Goal: Information Seeking & Learning: Learn about a topic

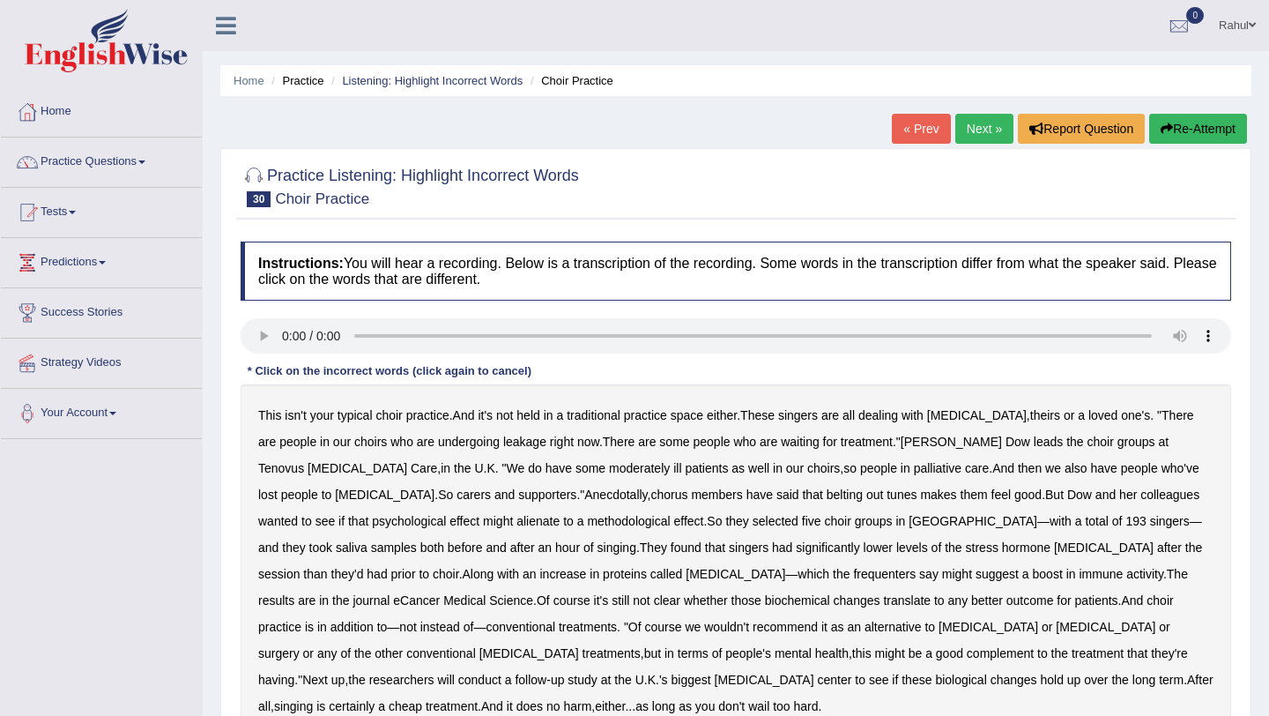
click at [971, 128] on link "Next »" at bounding box center [985, 129] width 58 height 30
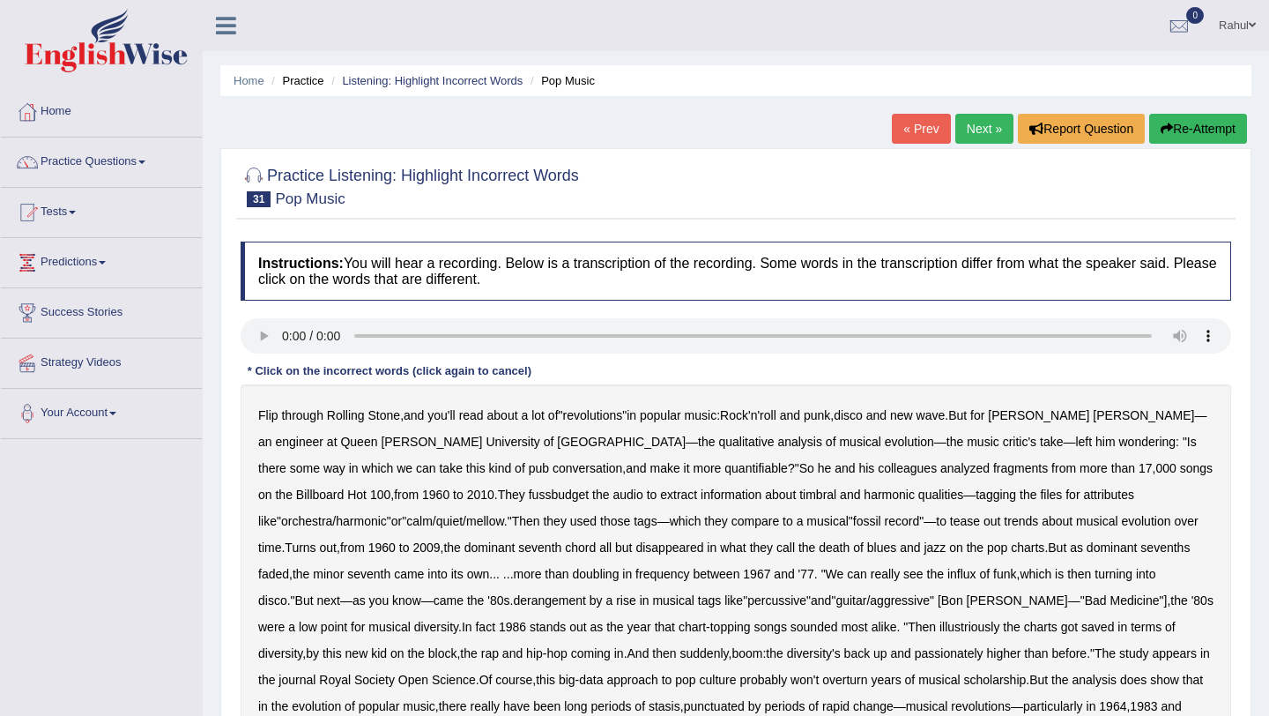
click at [529, 499] on b "fussbudget" at bounding box center [559, 494] width 61 height 14
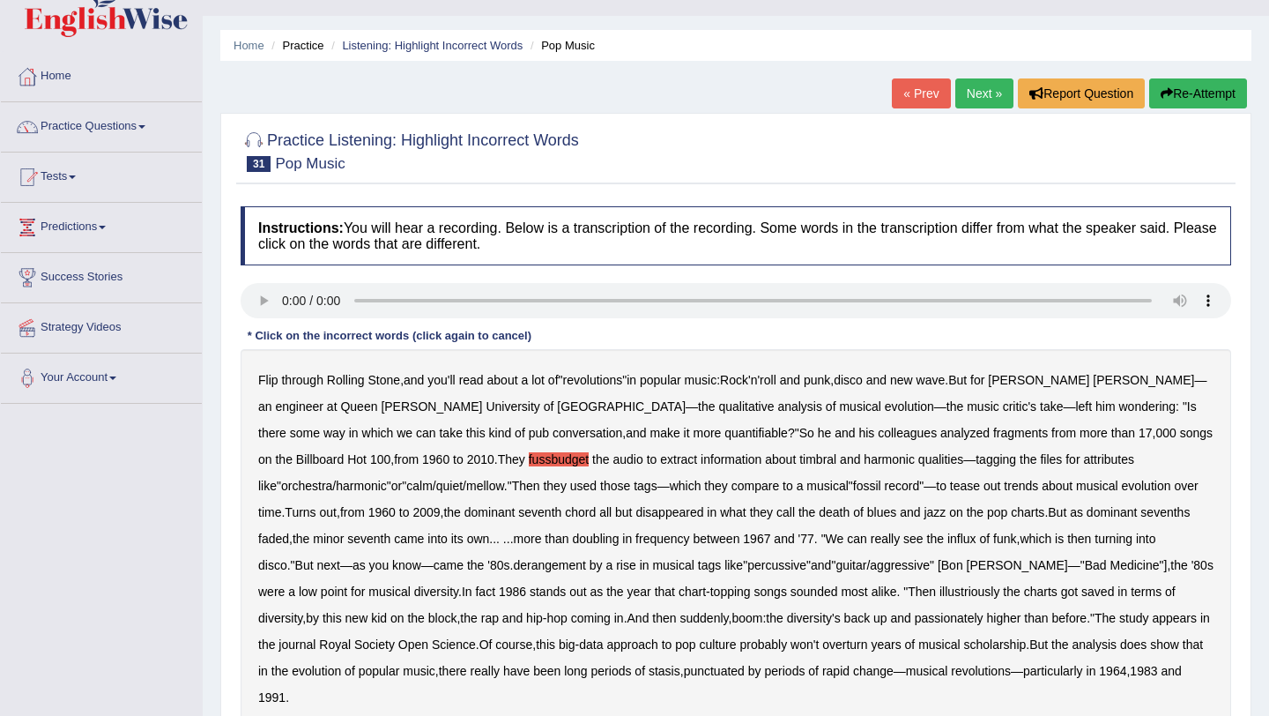
scroll to position [71, 0]
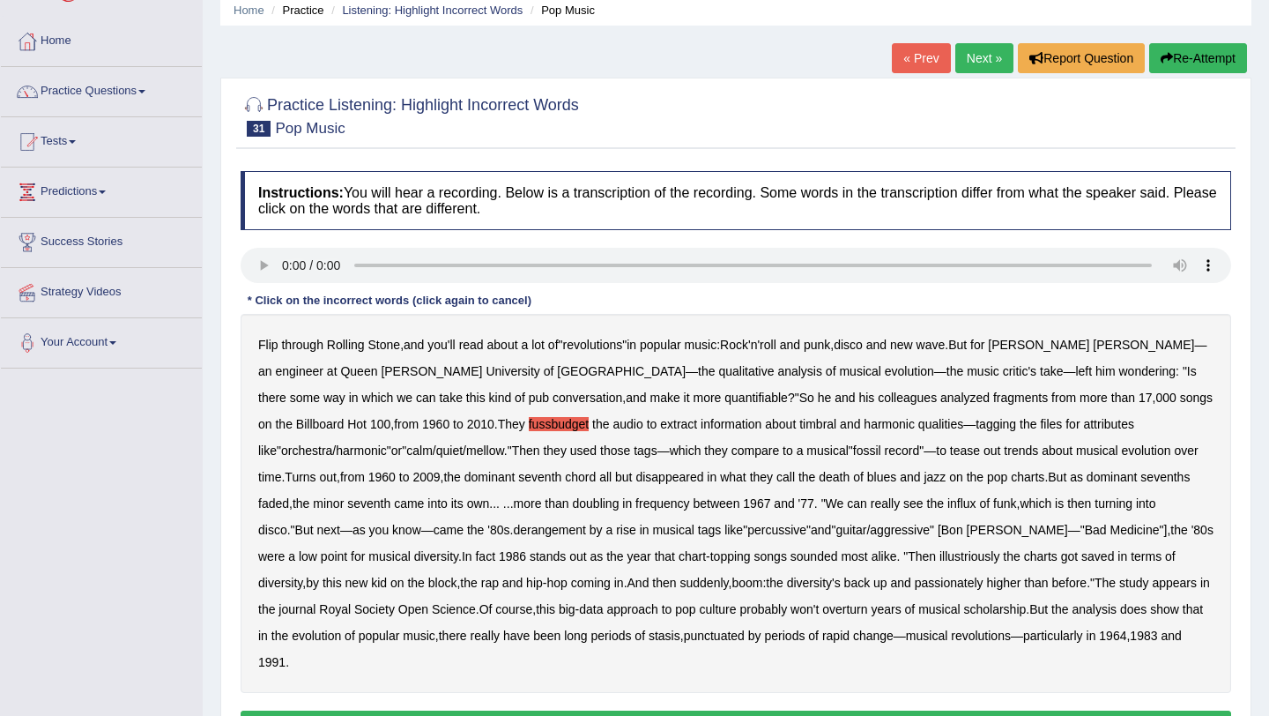
click at [513, 534] on b "derangement" at bounding box center [549, 530] width 73 height 14
click at [1111, 531] on b "Medicine" at bounding box center [1135, 530] width 49 height 14
click at [1085, 532] on b "Bad" at bounding box center [1096, 530] width 22 height 14
click at [940, 563] on b "illustriously" at bounding box center [970, 556] width 60 height 14
click at [915, 585] on b "passionately" at bounding box center [949, 583] width 69 height 14
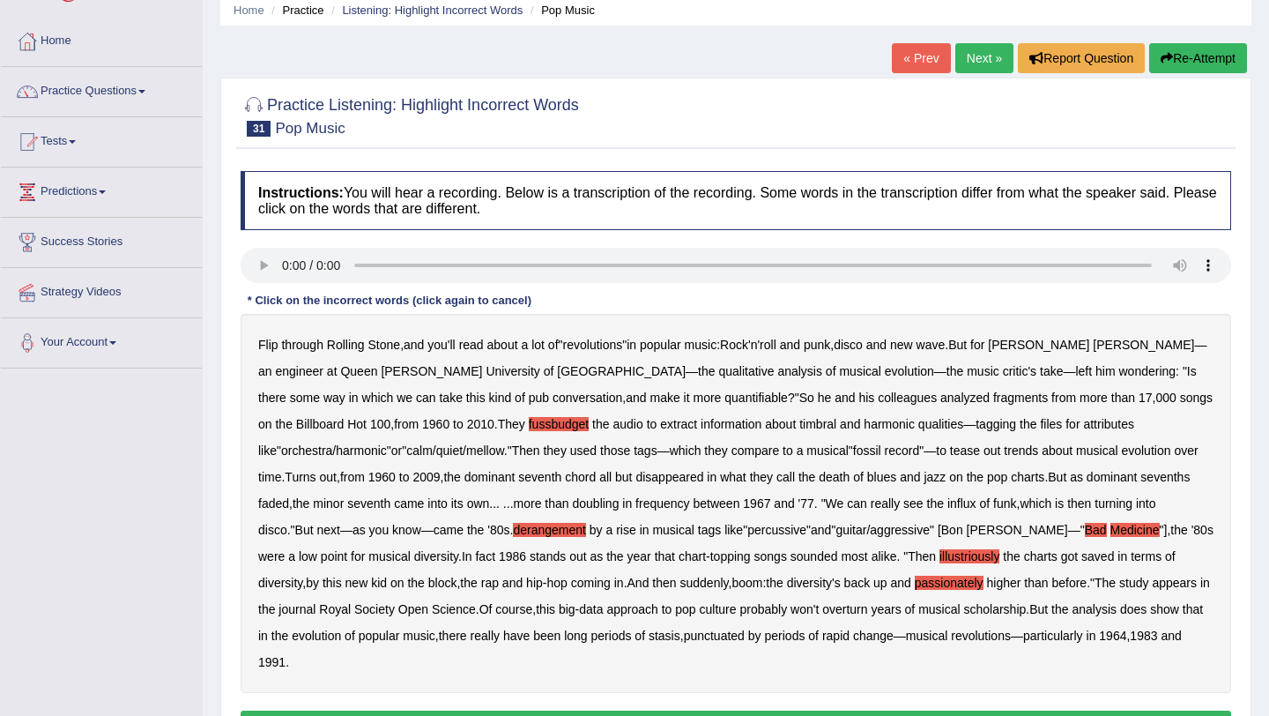
click at [822, 711] on button "Verify" at bounding box center [736, 726] width 991 height 30
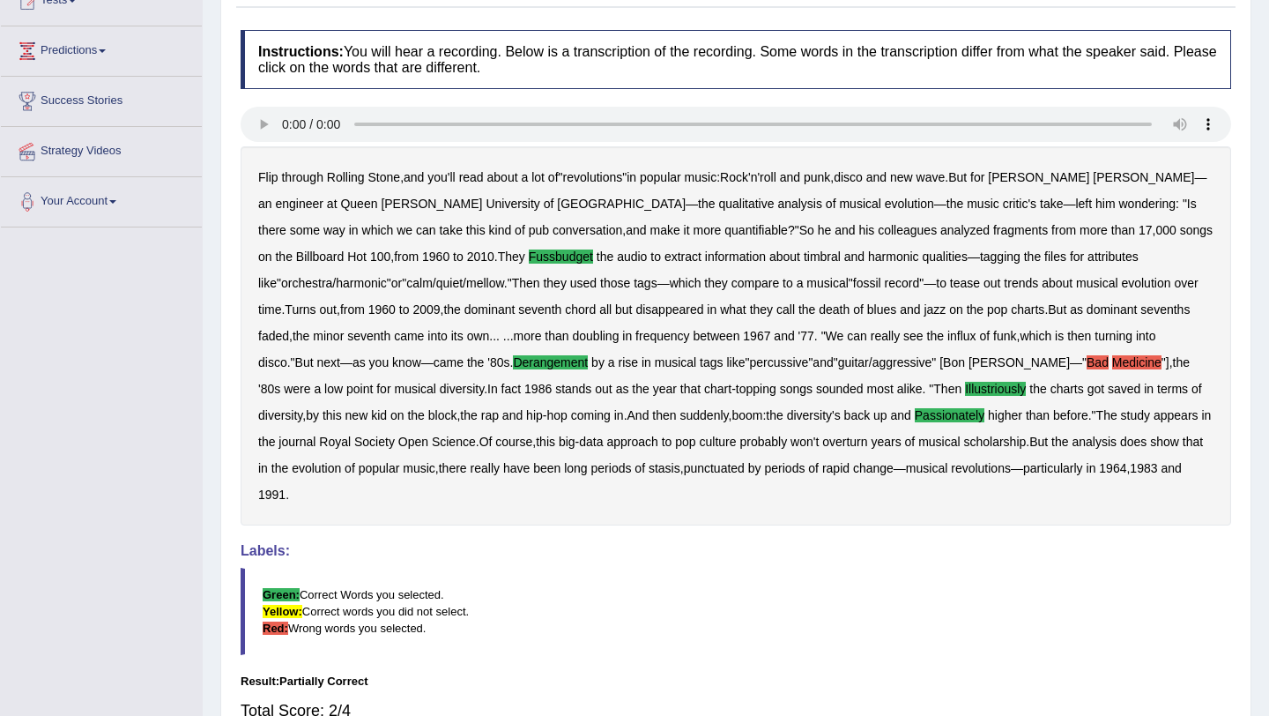
scroll to position [176, 0]
